Goal: Task Accomplishment & Management: Use online tool/utility

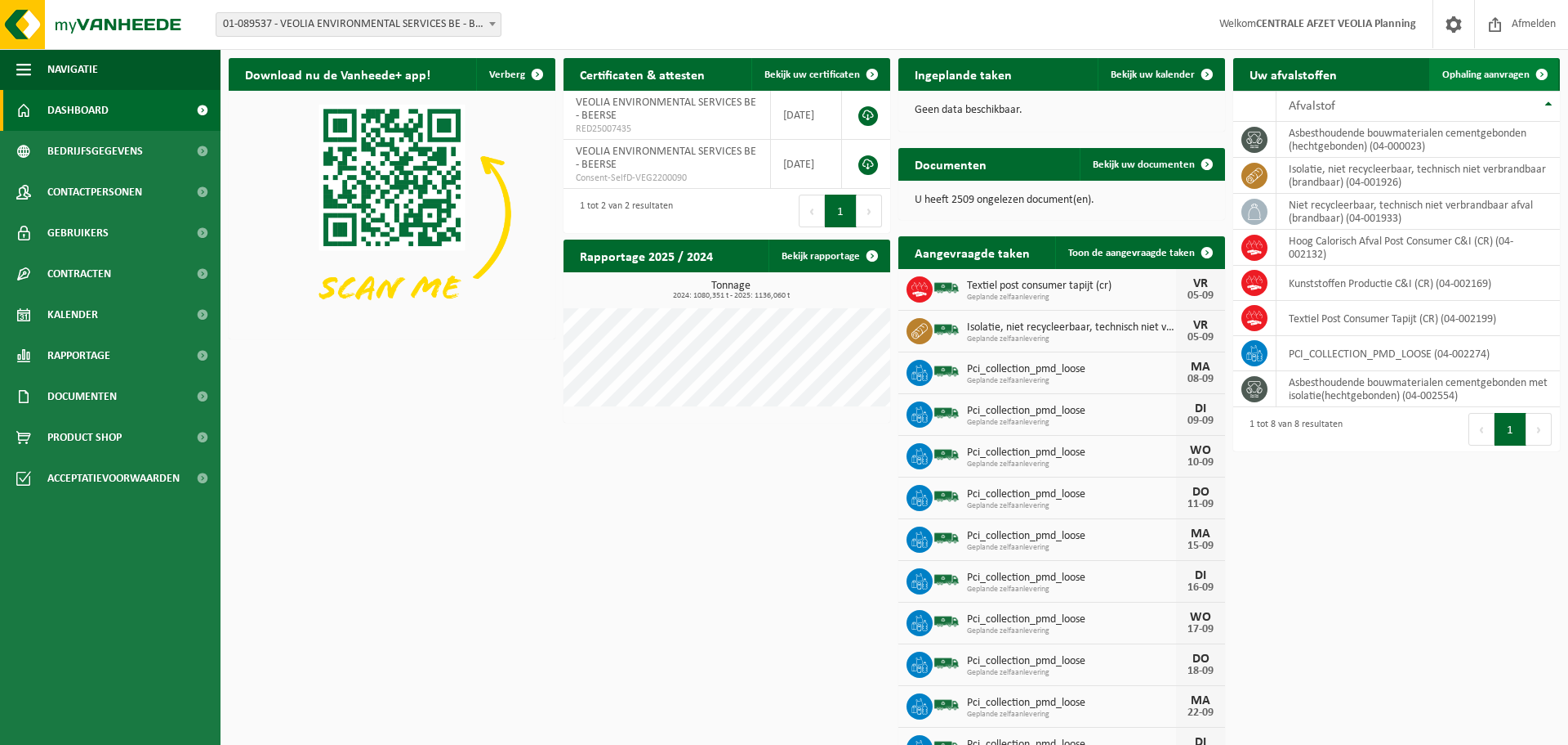
click at [1479, 74] on span "Ophaling aanvragen" at bounding box center [1487, 75] width 87 height 11
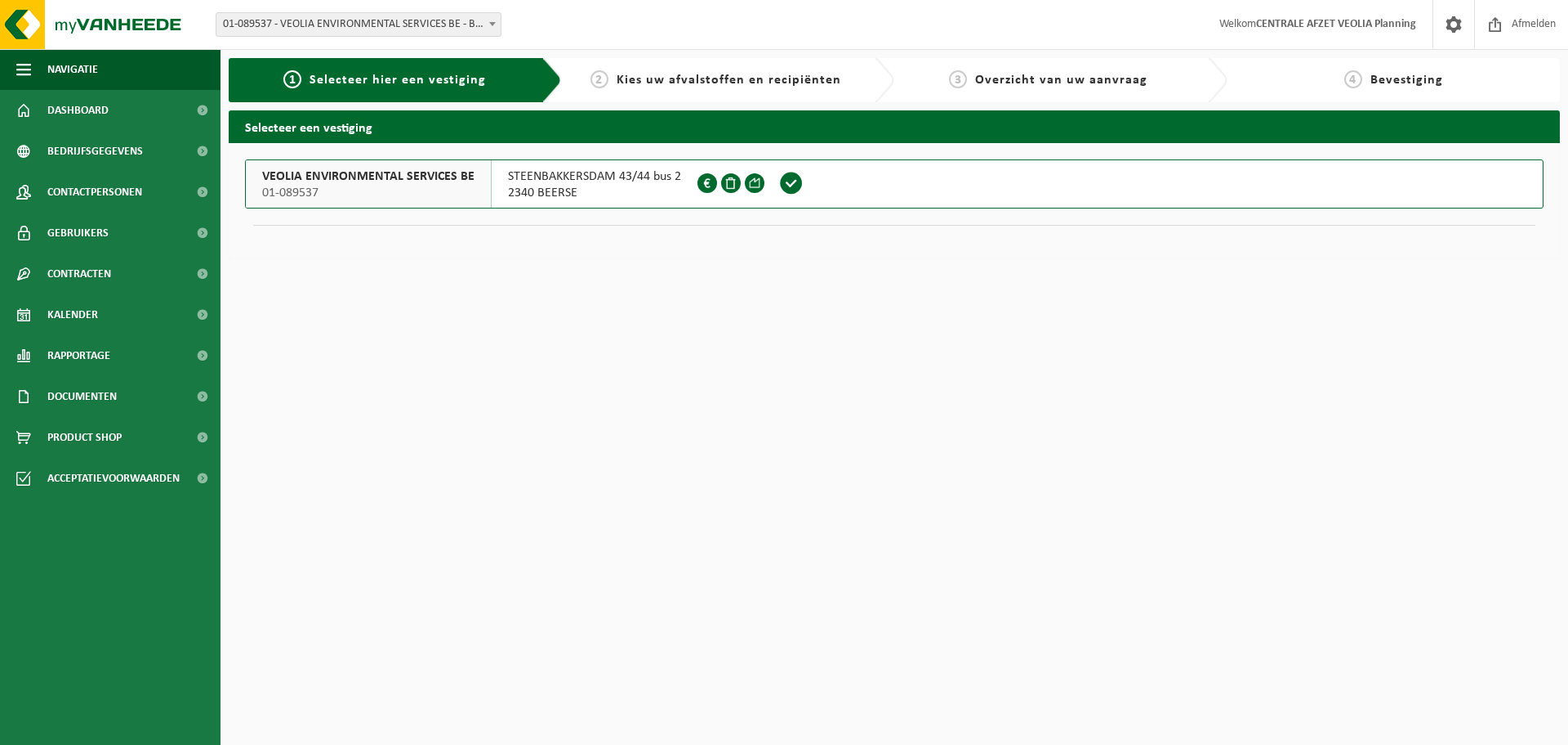
click at [443, 195] on span "01-089537" at bounding box center [368, 192] width 212 height 16
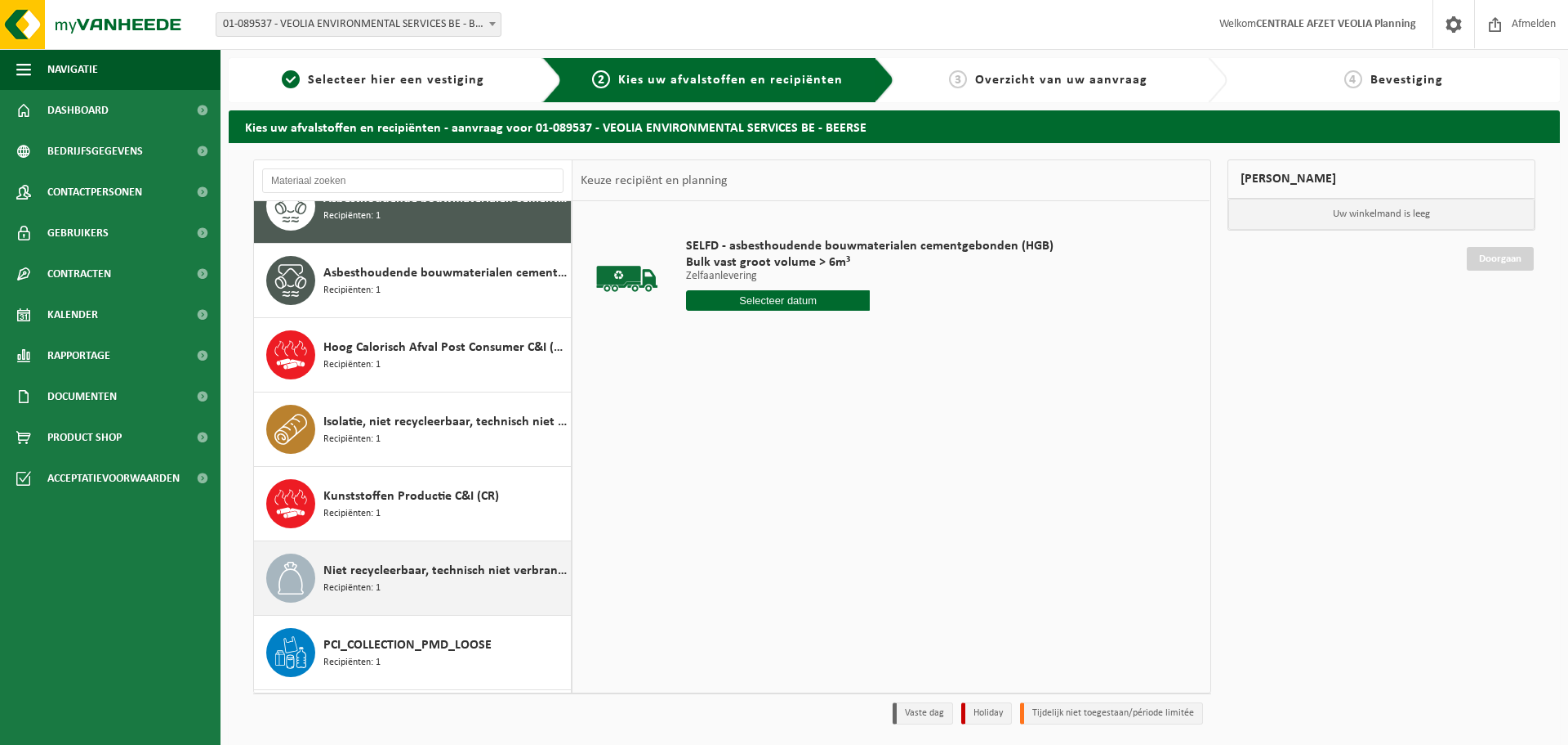
scroll to position [103, 0]
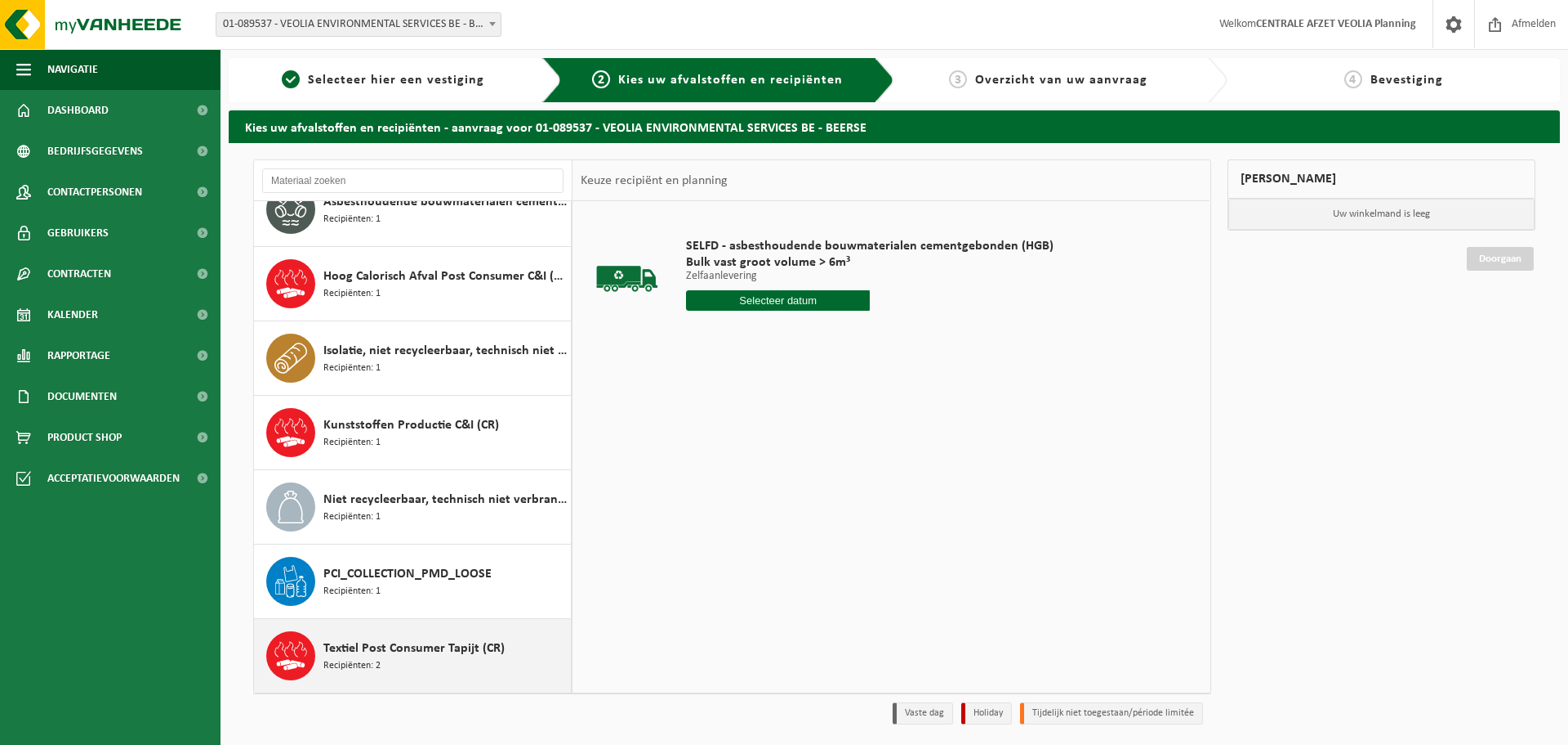
click at [400, 652] on span "Textiel Post Consumer Tapijt (CR)" at bounding box center [414, 648] width 181 height 19
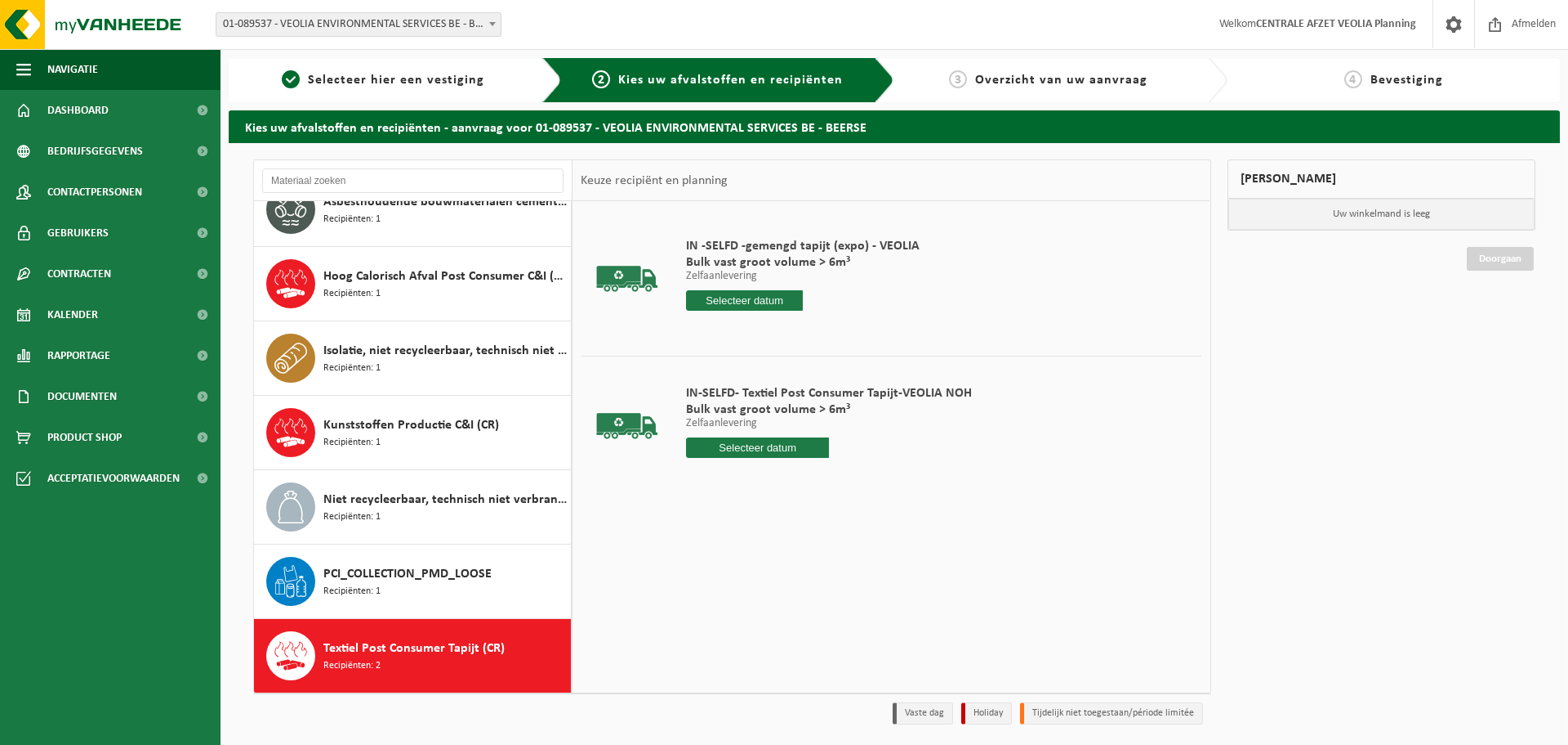
click at [788, 306] on input "text" at bounding box center [744, 300] width 117 height 20
click at [749, 452] on input "text" at bounding box center [757, 448] width 143 height 20
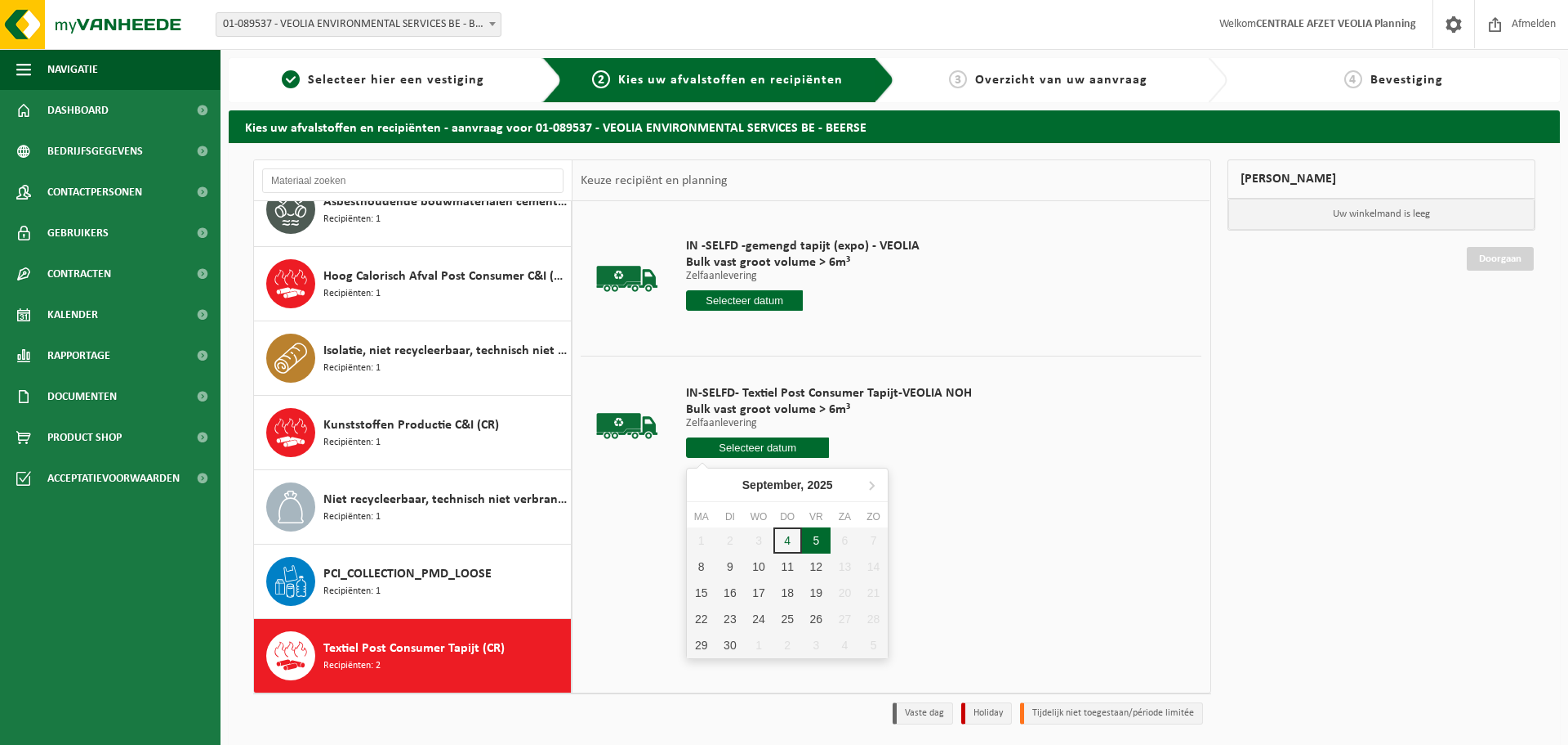
click at [818, 535] on div "5" at bounding box center [817, 540] width 29 height 26
type input "Van 2025-09-05"
type input "2025-09-05"
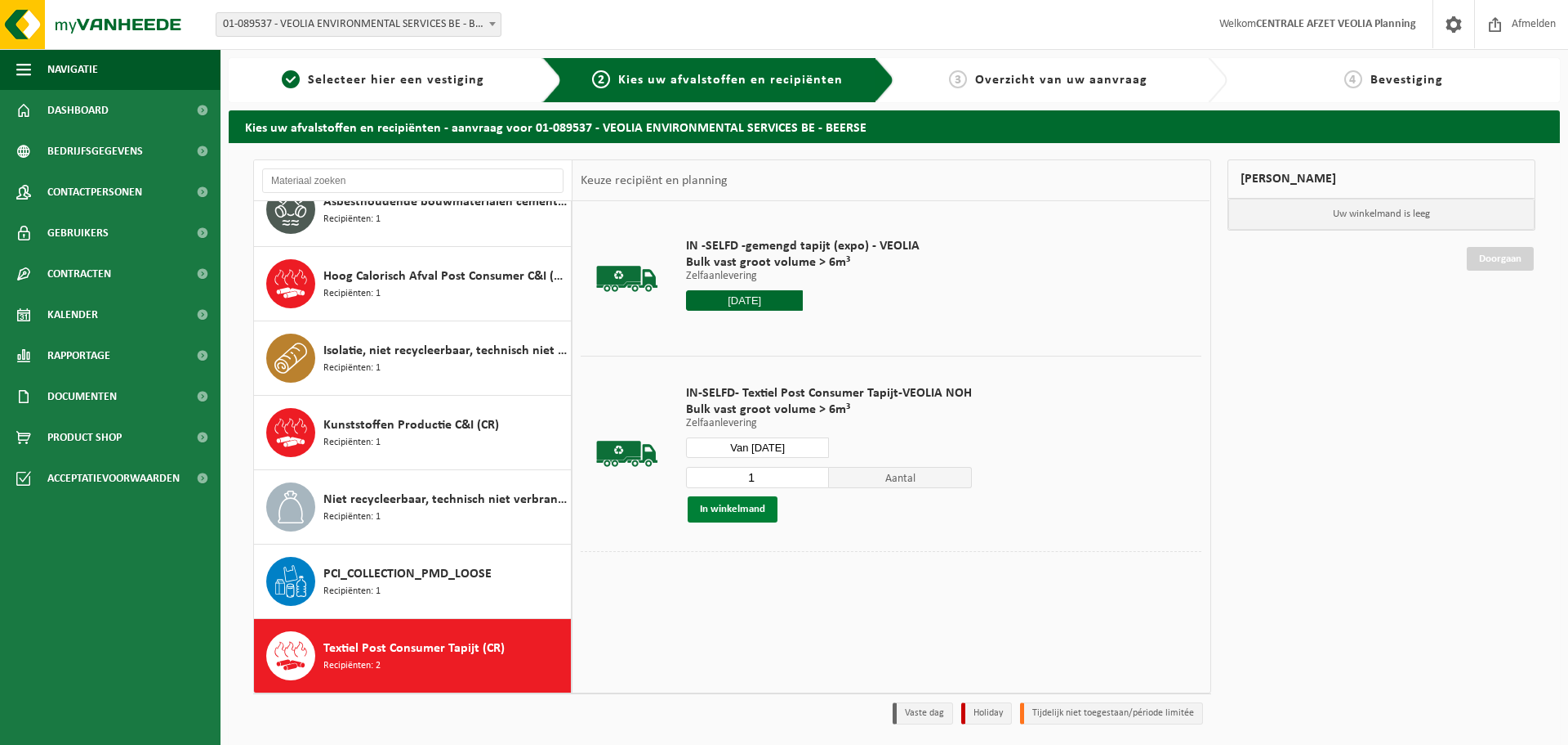
click at [741, 512] on button "In winkelmand" at bounding box center [732, 509] width 90 height 26
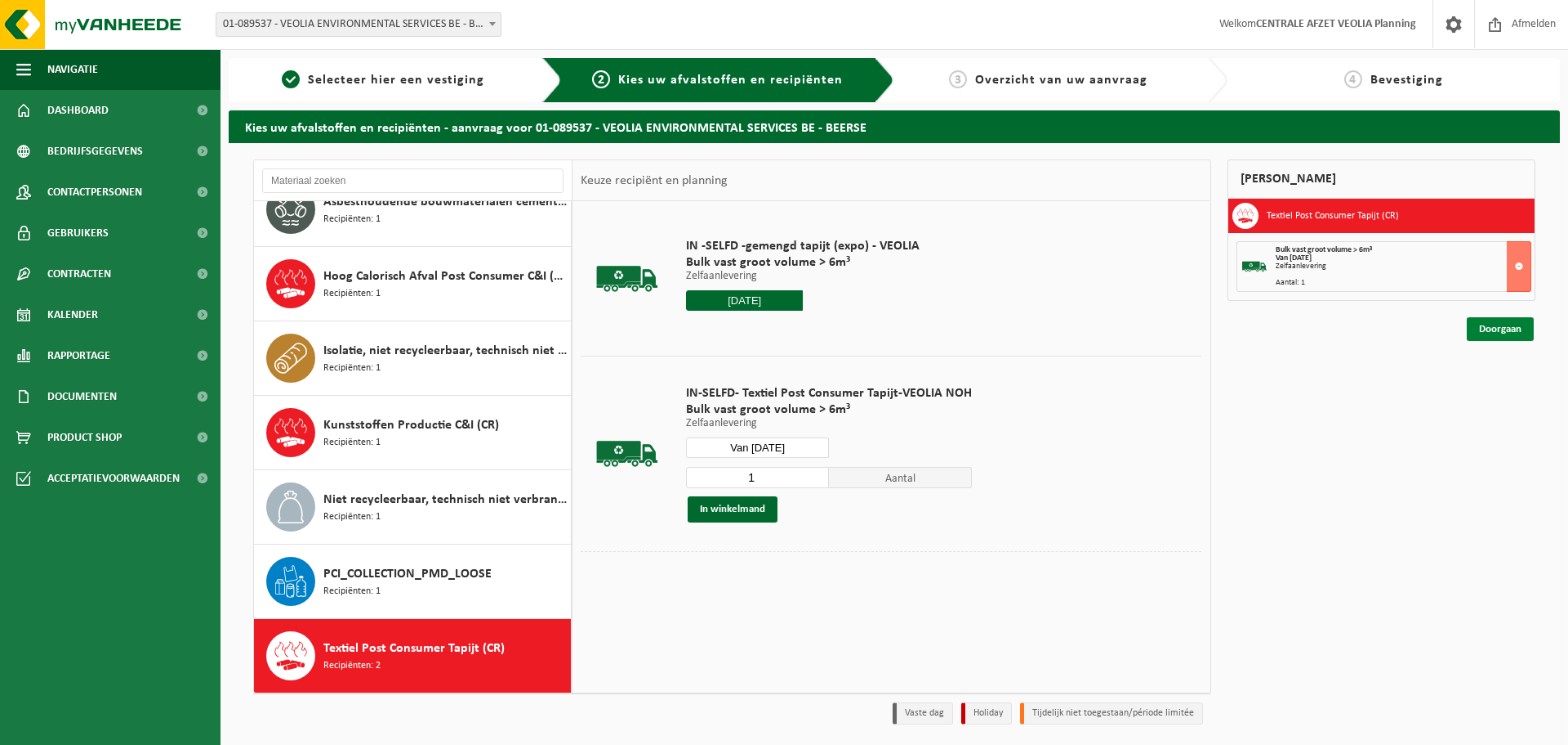
click at [1506, 323] on link "Doorgaan" at bounding box center [1501, 329] width 67 height 24
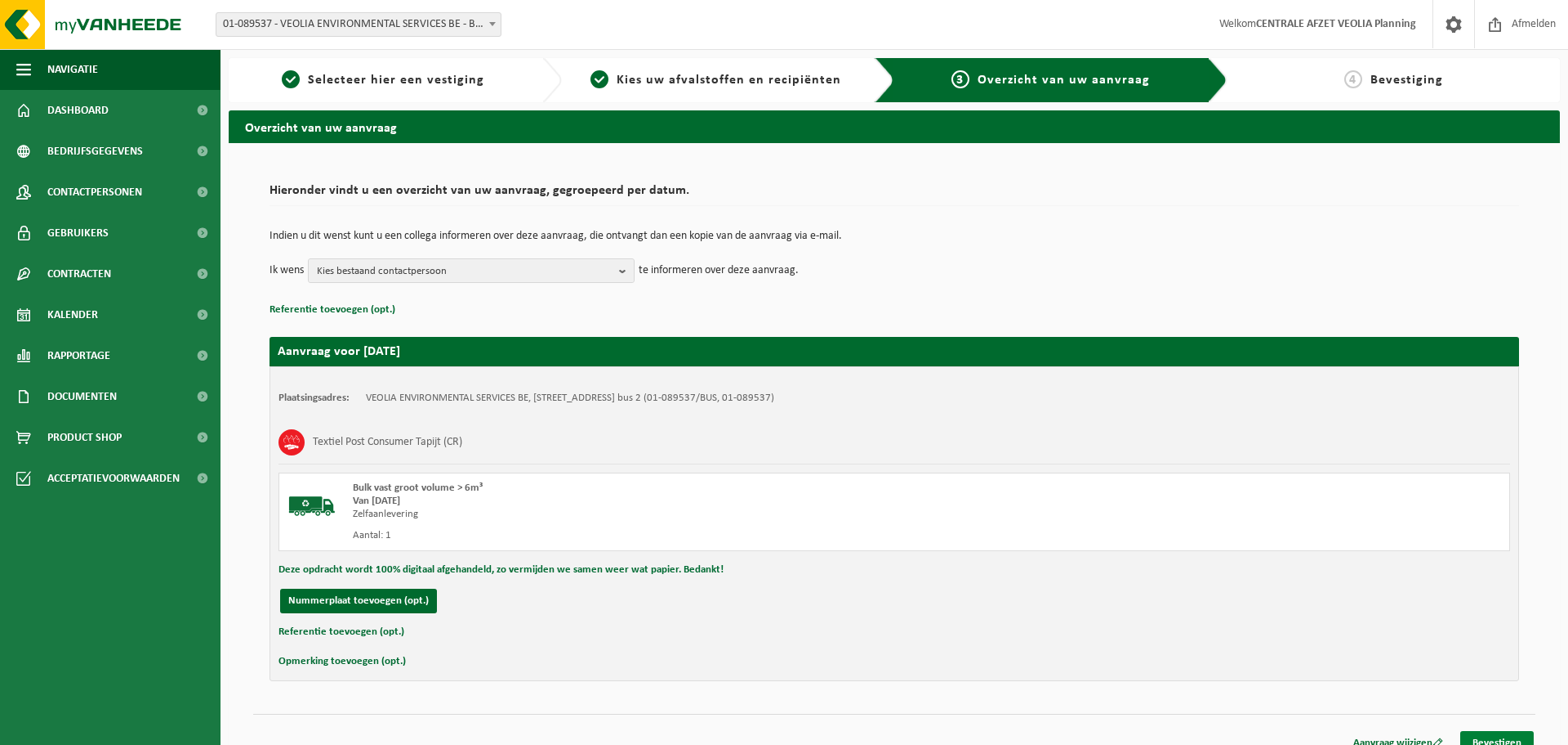
click at [1500, 731] on link "Bevestigen" at bounding box center [1497, 742] width 74 height 24
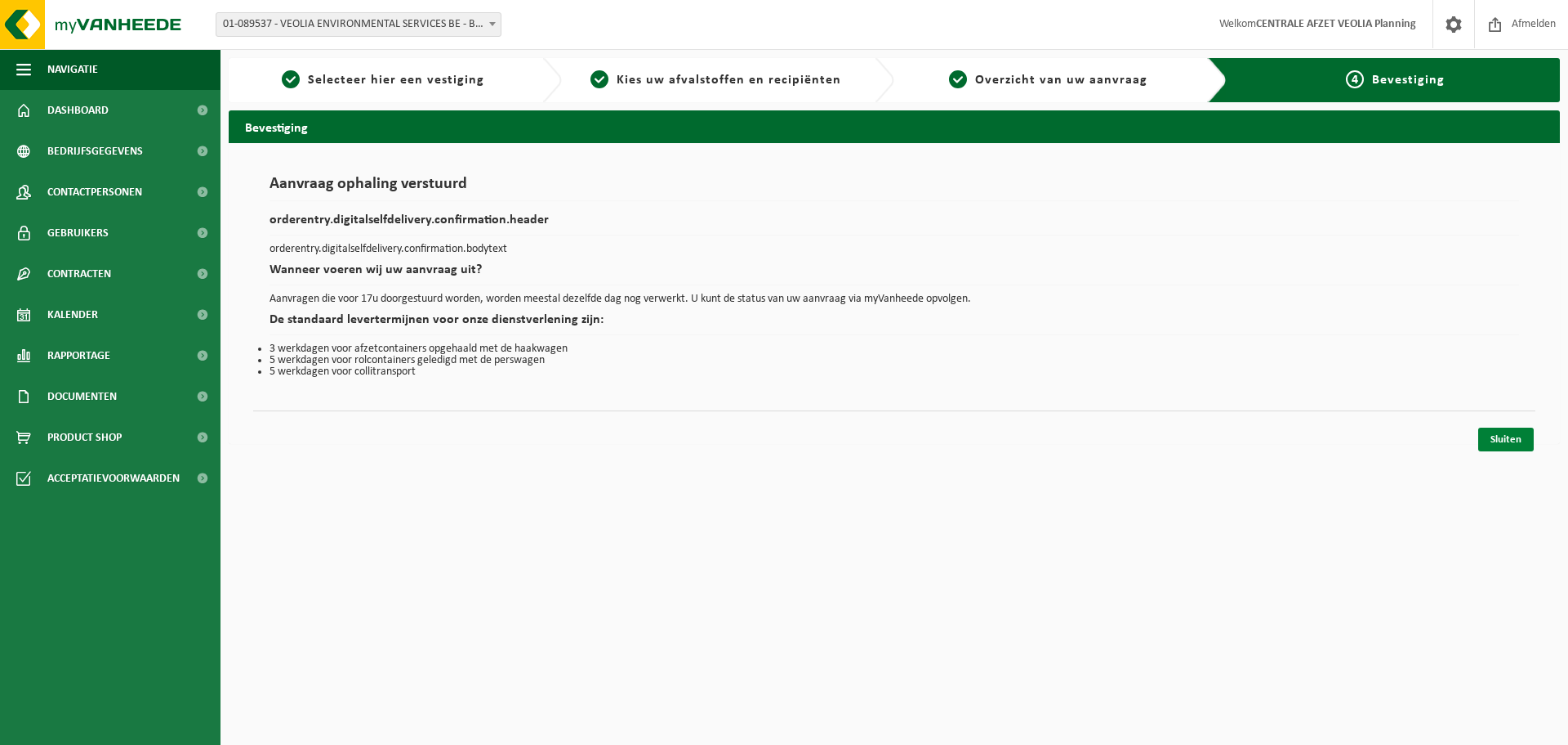
click at [1513, 438] on link "Sluiten" at bounding box center [1506, 439] width 55 height 24
